Goal: Task Accomplishment & Management: Manage account settings

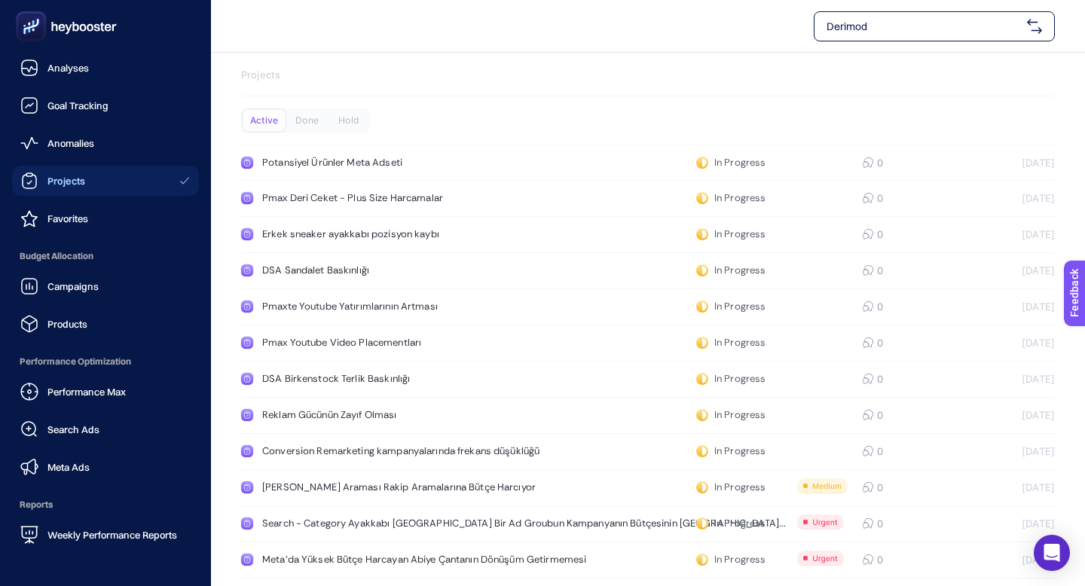
scroll to position [145, 0]
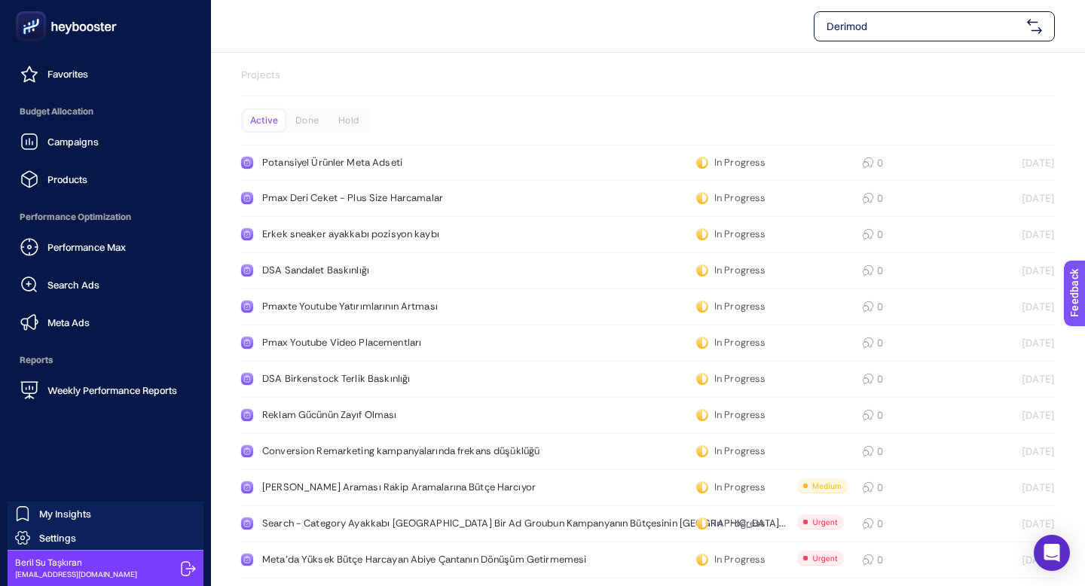
click at [185, 565] on icon at bounding box center [188, 569] width 15 height 15
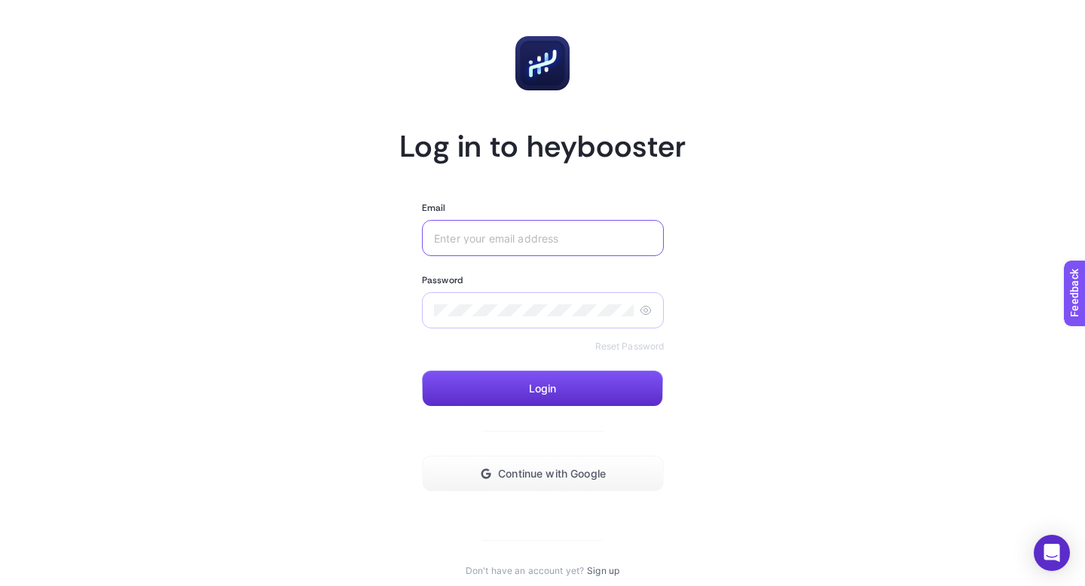
type input "[EMAIL_ADDRESS][DOMAIN_NAME]"
click at [640, 312] on icon at bounding box center [646, 311] width 12 height 12
click at [731, 275] on article "Log in to heybooster Email [EMAIL_ADDRESS][DOMAIN_NAME] Password Reset Password…" at bounding box center [542, 306] width 1049 height 577
click at [584, 237] on input "[EMAIL_ADDRESS][DOMAIN_NAME]" at bounding box center [543, 238] width 218 height 12
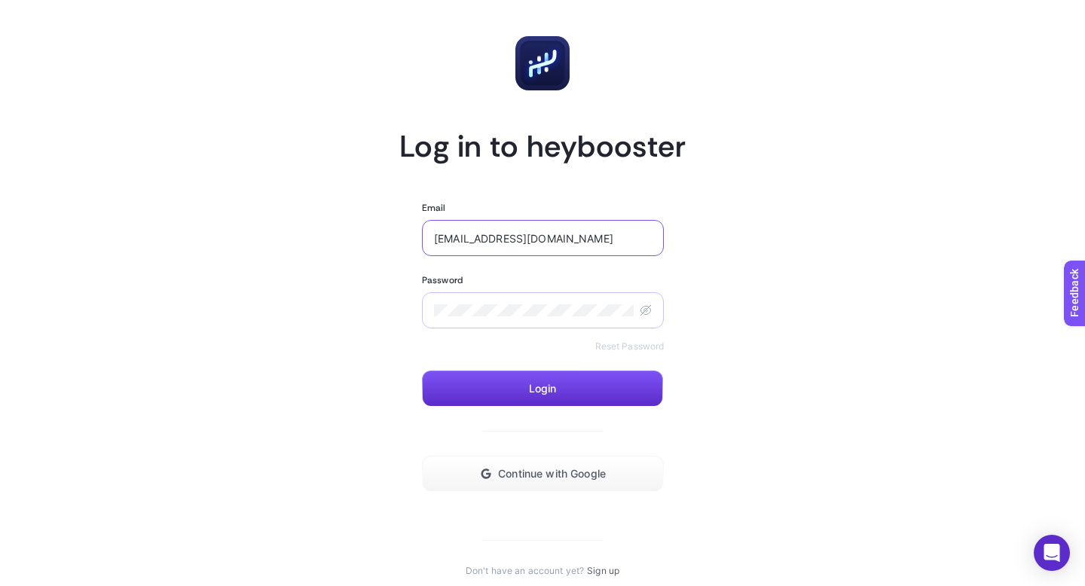
click at [584, 237] on input "[EMAIL_ADDRESS][DOMAIN_NAME]" at bounding box center [543, 238] width 218 height 12
type input "[EMAIL_ADDRESS][DOMAIN_NAME]"
click at [647, 309] on icon at bounding box center [647, 311] width 4 height 4
click at [715, 287] on article "Log in to heybooster Email [EMAIL_ADDRESS][DOMAIN_NAME] Password Reset Password…" at bounding box center [542, 306] width 1049 height 577
